Goal: Answer question/provide support

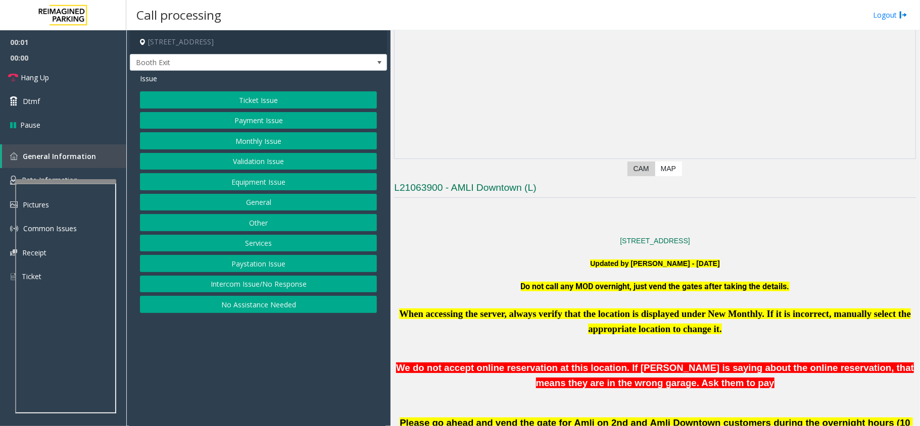
scroll to position [336, 0]
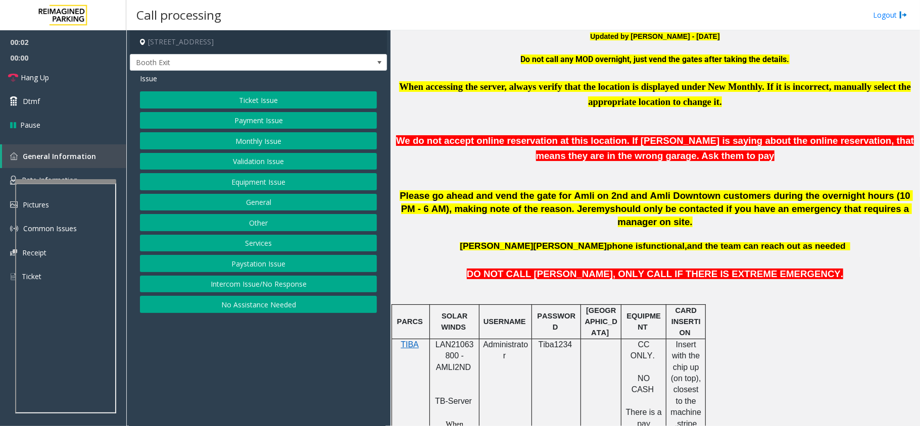
click at [451, 340] on span "LAN21063800 - AMLI2ND" at bounding box center [454, 355] width 38 height 31
copy span "LAN21063800"
click at [47, 81] on span "Hang Up" at bounding box center [35, 77] width 28 height 11
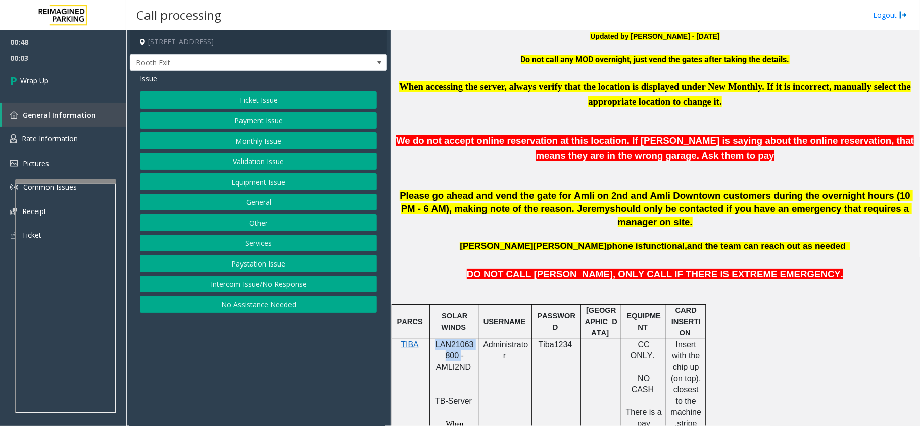
click at [242, 188] on button "Equipment Issue" at bounding box center [258, 181] width 237 height 17
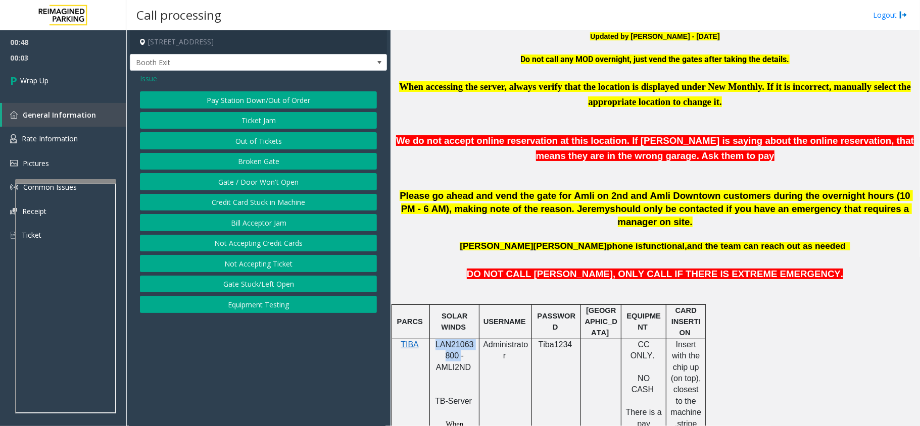
click at [242, 188] on button "Gate / Door Won't Open" at bounding box center [258, 181] width 237 height 17
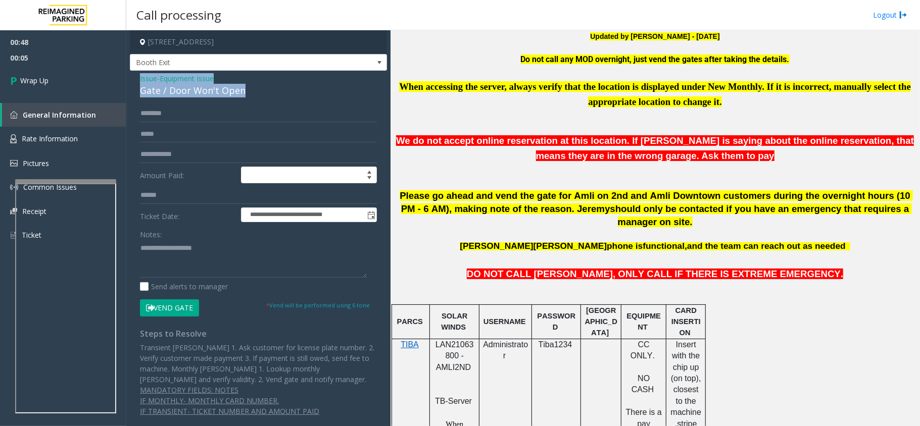
drag, startPoint x: 246, startPoint y: 92, endPoint x: 128, endPoint y: 79, distance: 118.9
click at [128, 79] on app-call-processing-form "**********" at bounding box center [258, 228] width 264 height 396
click at [248, 269] on textarea at bounding box center [253, 259] width 227 height 38
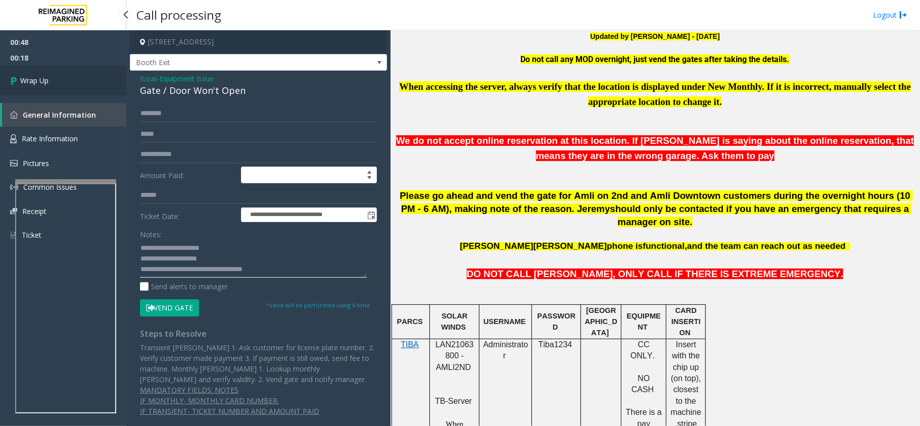
type textarea "**********"
click at [61, 79] on link "Wrap Up" at bounding box center [63, 81] width 126 height 30
